Goal: Navigation & Orientation: Go to known website

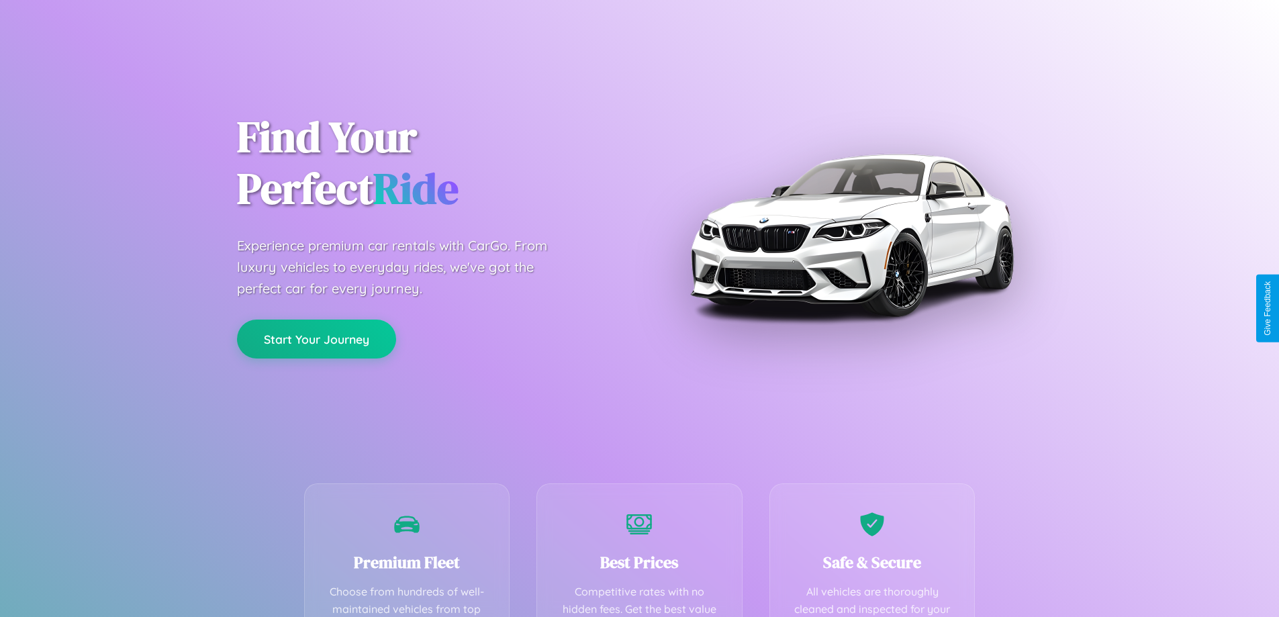
scroll to position [265, 0]
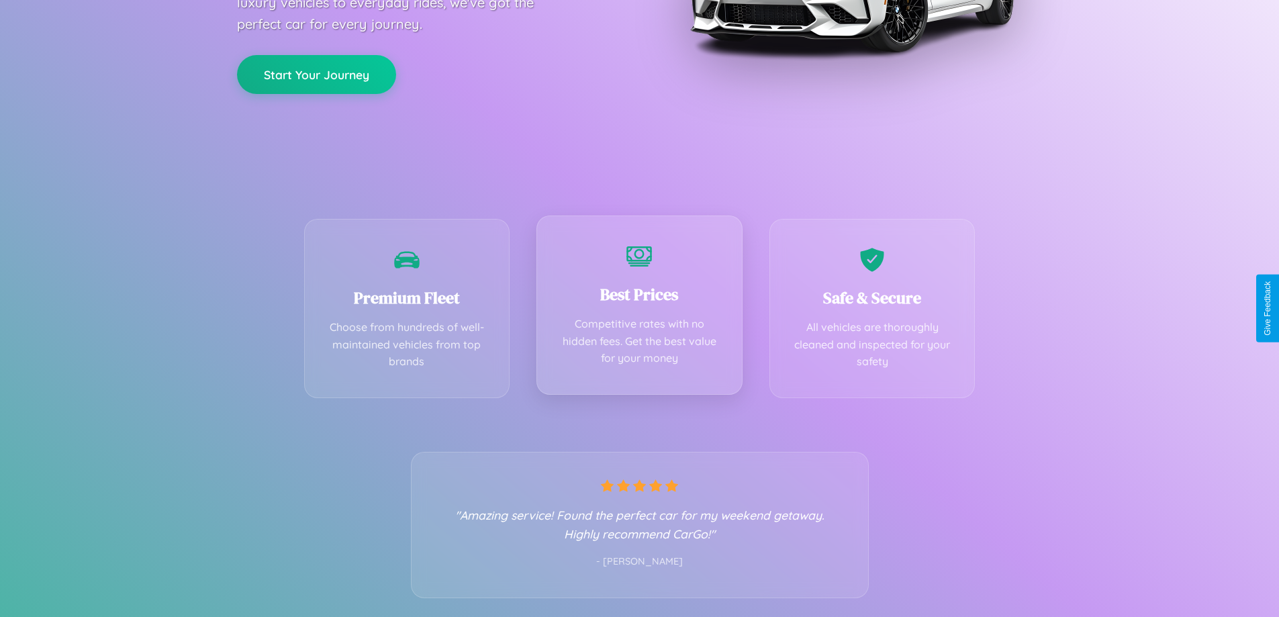
click at [639, 308] on div "Best Prices Competitive rates with no hidden fees. Get the best value for your …" at bounding box center [639, 304] width 206 height 179
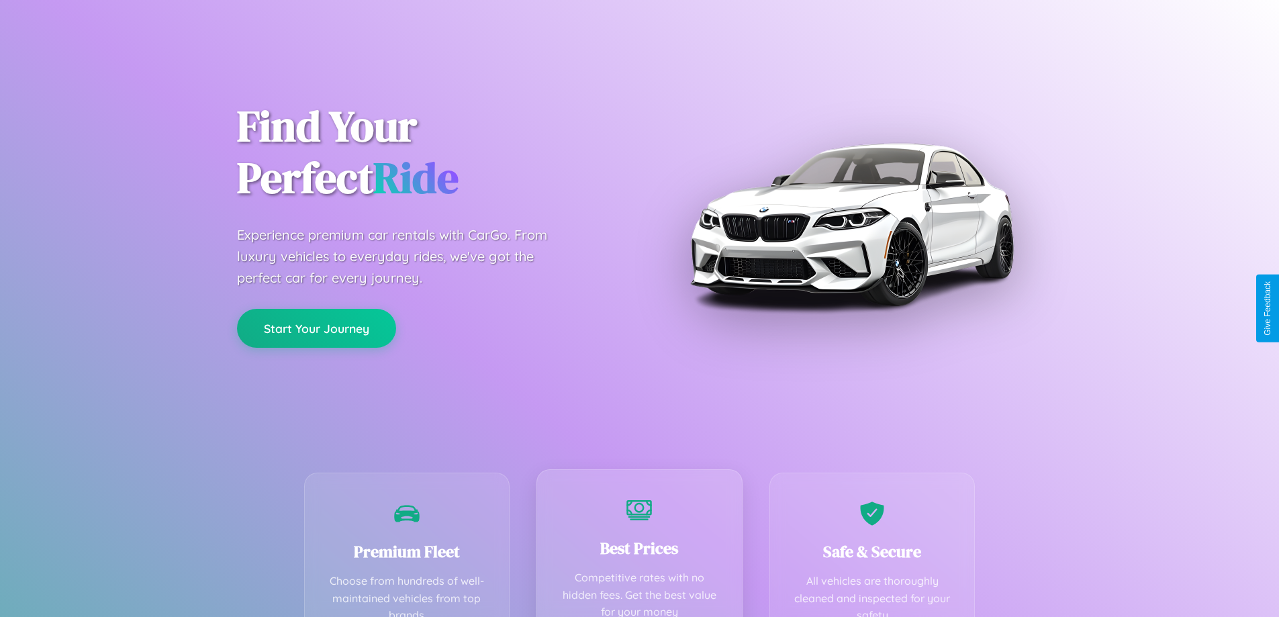
scroll to position [0, 0]
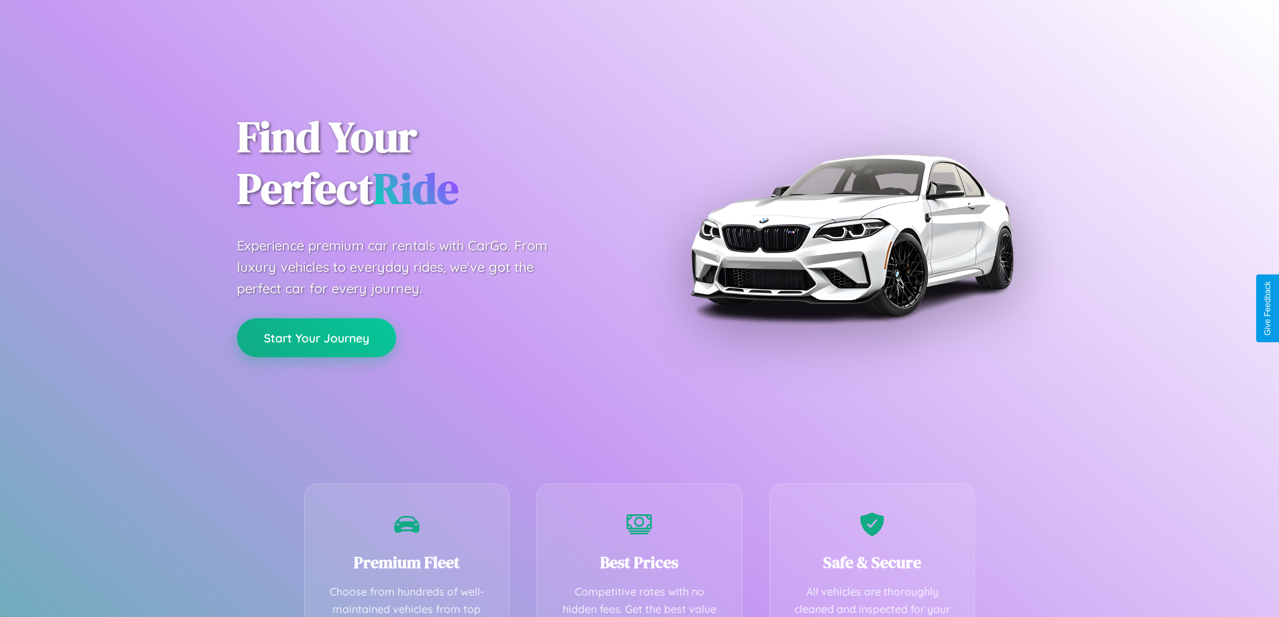
click at [316, 338] on button "Start Your Journey" at bounding box center [316, 337] width 159 height 39
click at [316, 337] on button "Start Your Journey" at bounding box center [316, 337] width 159 height 39
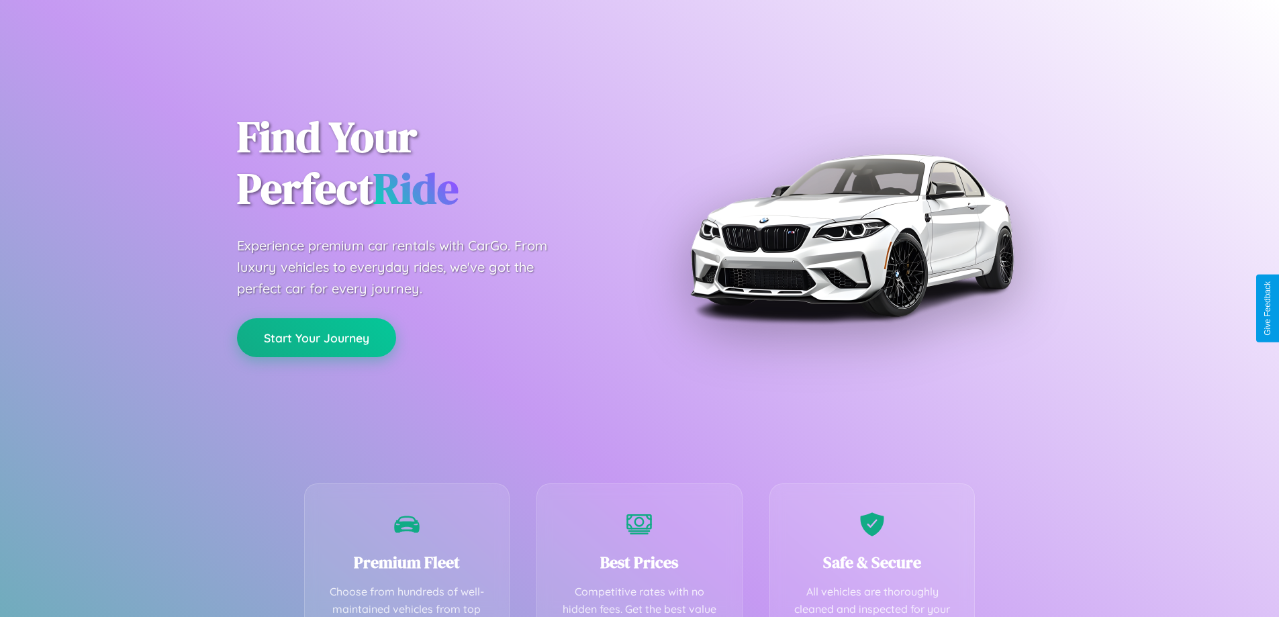
click at [316, 337] on button "Start Your Journey" at bounding box center [316, 337] width 159 height 39
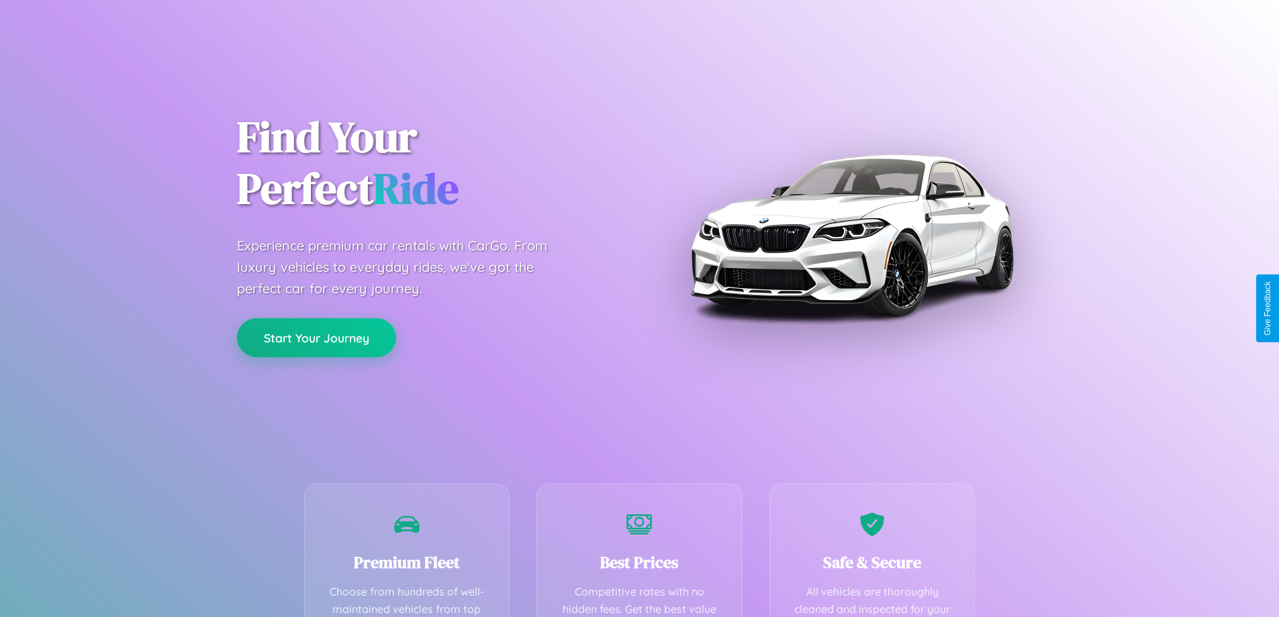
click at [316, 337] on button "Start Your Journey" at bounding box center [316, 337] width 159 height 39
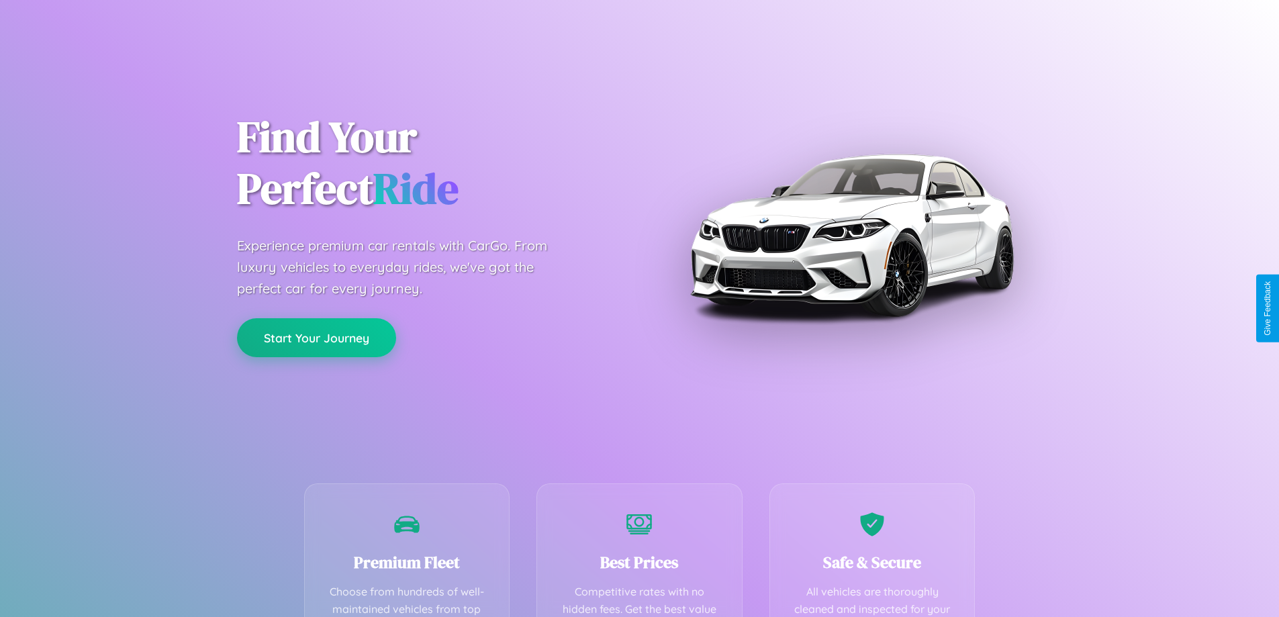
click at [316, 337] on button "Start Your Journey" at bounding box center [316, 337] width 159 height 39
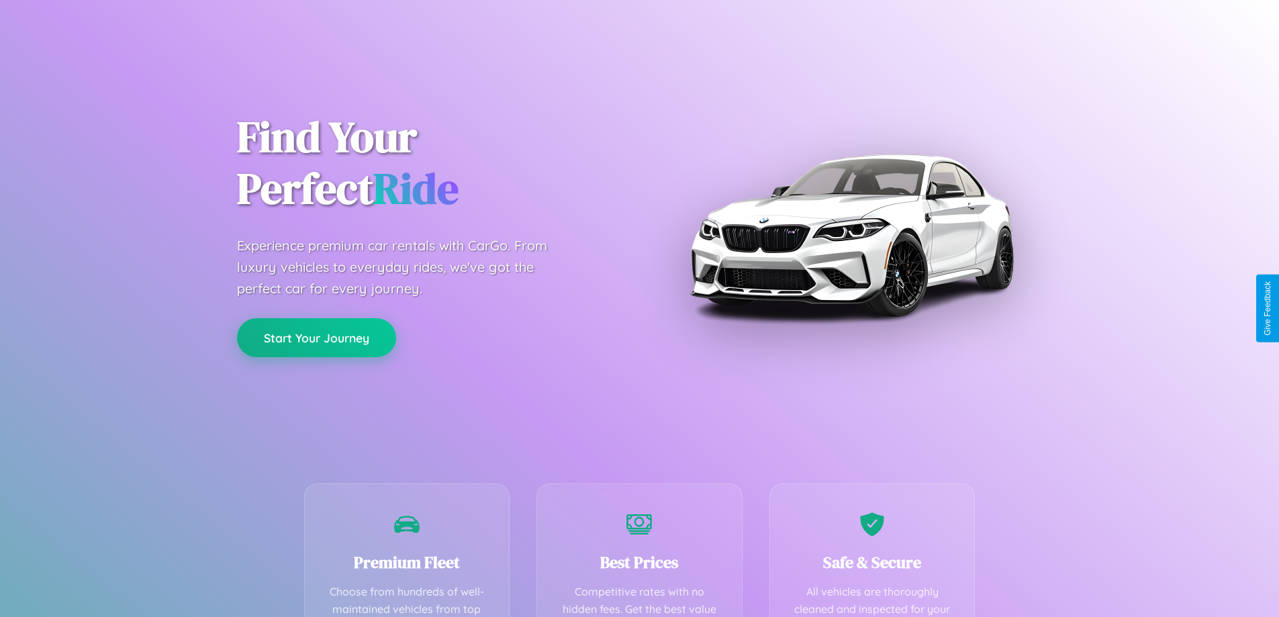
click at [316, 337] on button "Start Your Journey" at bounding box center [316, 337] width 159 height 39
